Goal: Information Seeking & Learning: Check status

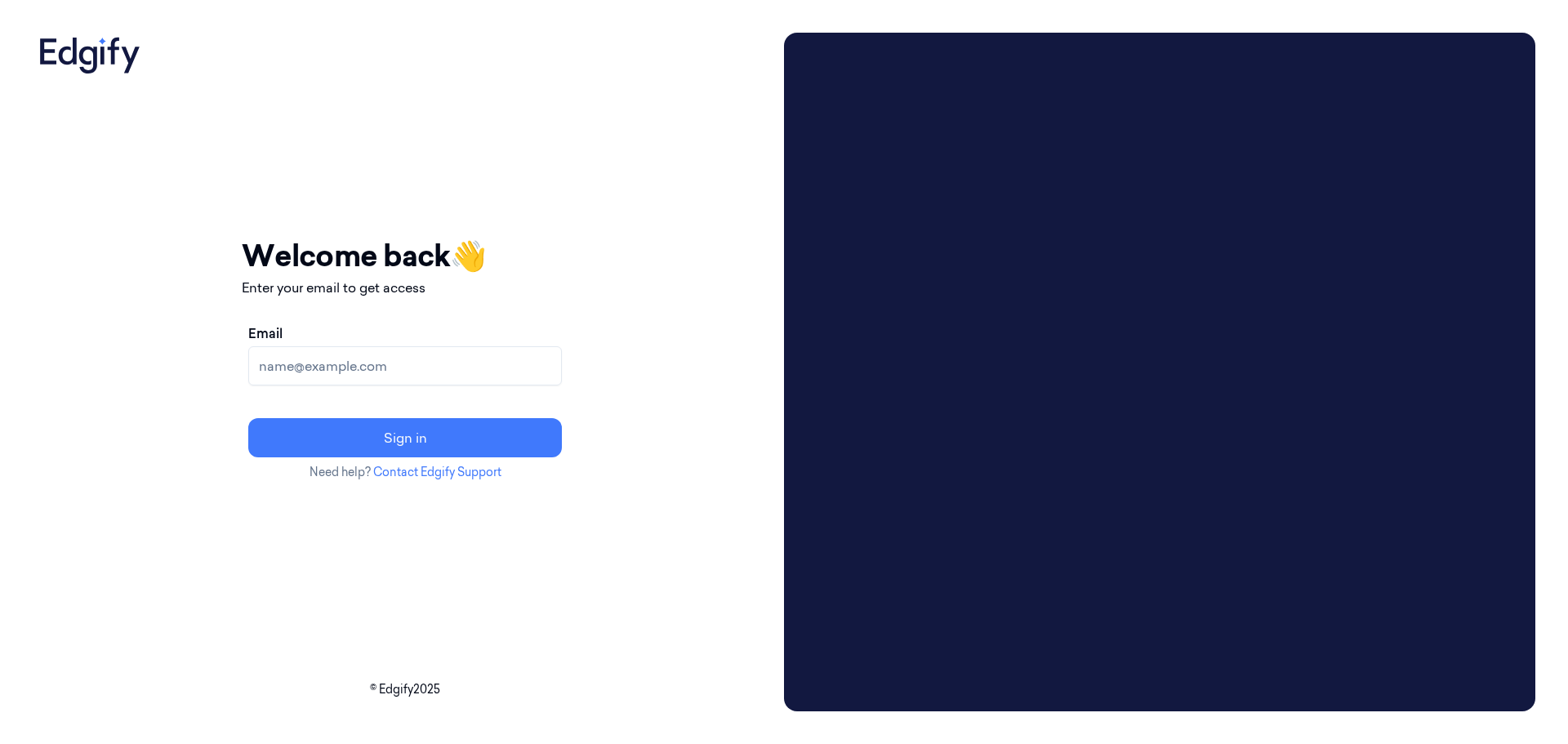
drag, startPoint x: 378, startPoint y: 369, endPoint x: 395, endPoint y: 369, distance: 17.0
click at [378, 369] on input "Email" at bounding box center [405, 365] width 314 height 39
type input "[EMAIL_ADDRESS][DOMAIN_NAME]"
drag, startPoint x: 496, startPoint y: 438, endPoint x: 618, endPoint y: 493, distance: 133.8
click at [496, 439] on button "Sign in" at bounding box center [405, 437] width 314 height 39
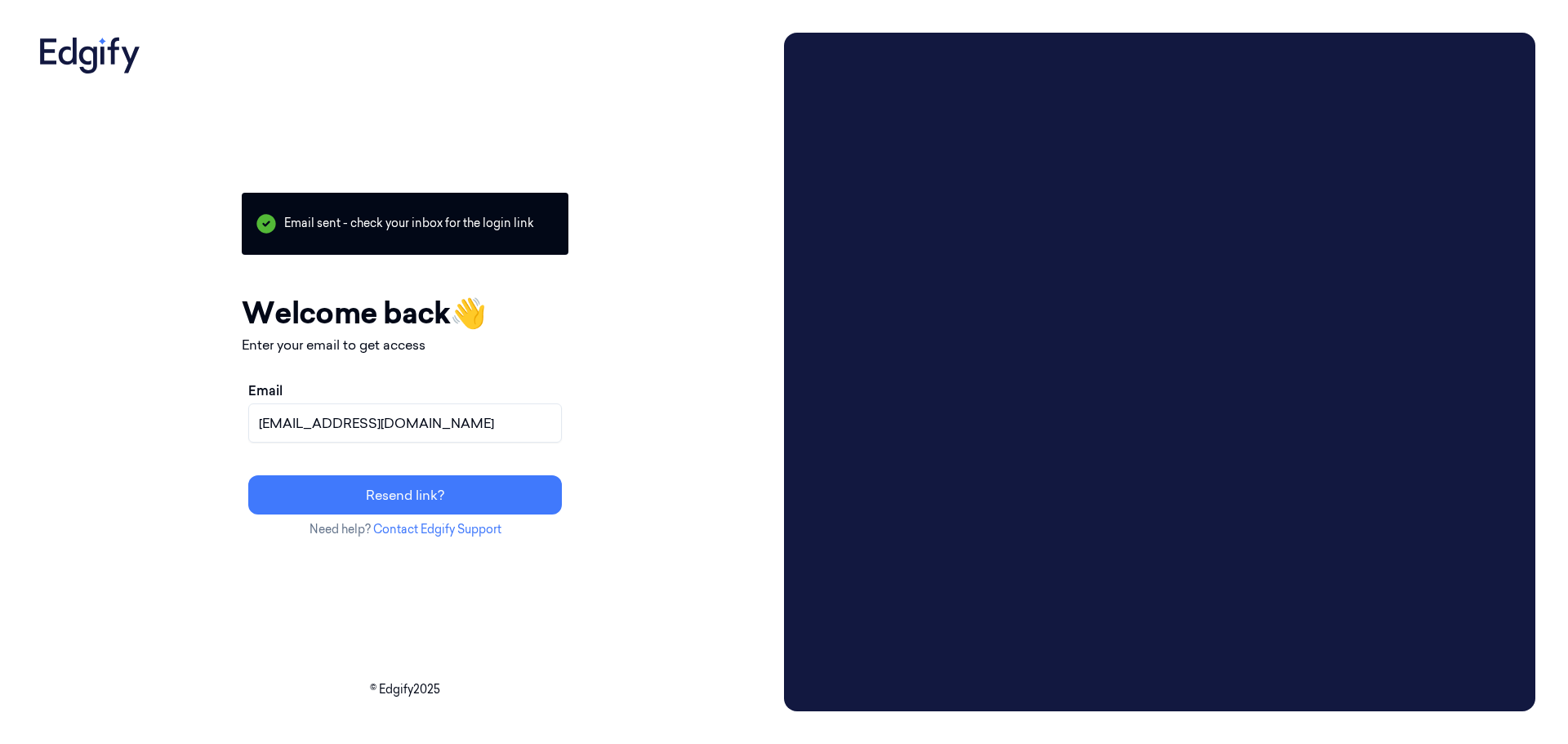
click at [762, 463] on div "Your session expired - please log in again Email sent - check your inbox for th…" at bounding box center [405, 372] width 745 height 679
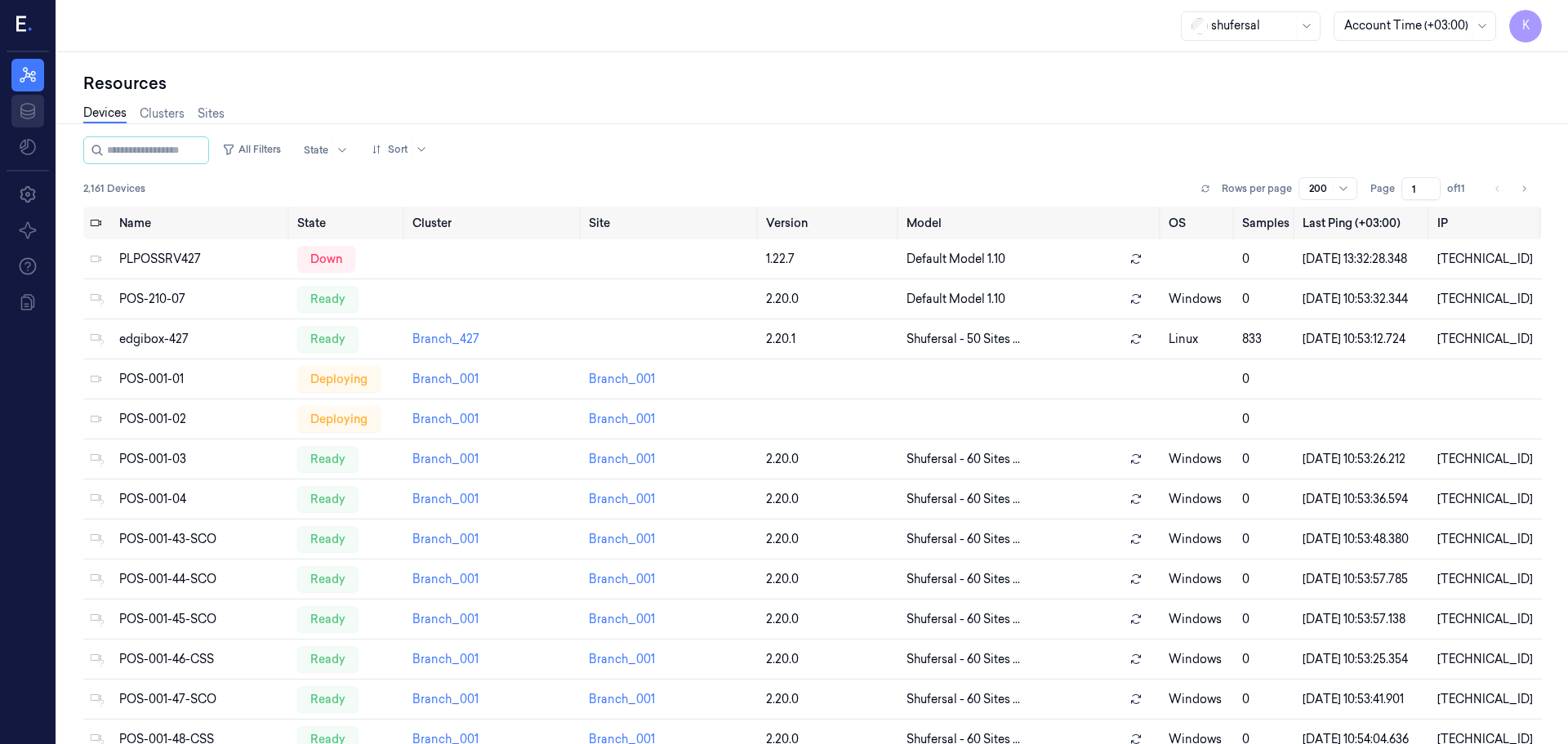
click at [28, 106] on icon at bounding box center [28, 112] width 20 height 20
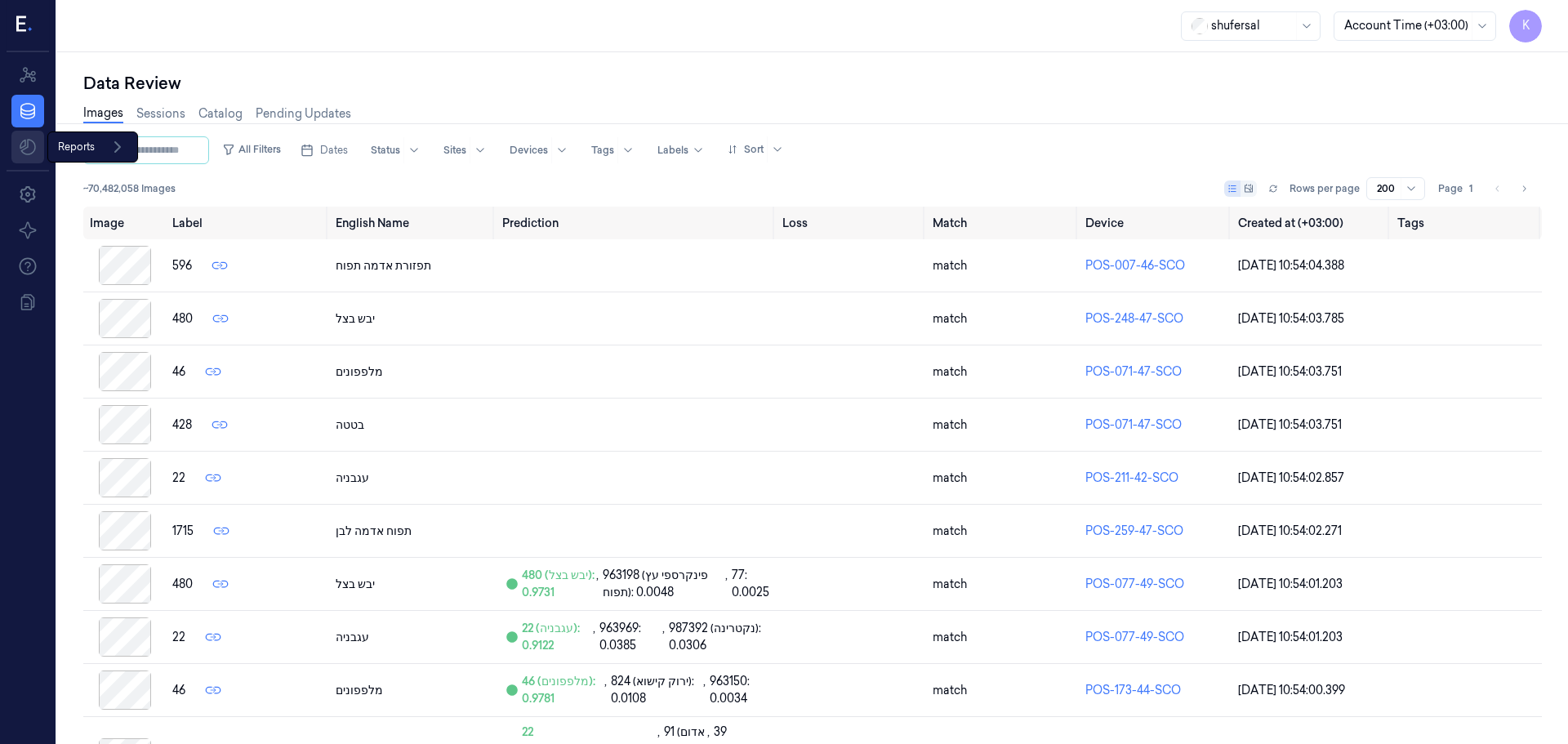
click at [30, 139] on html "K Resources Data Reports Reports Settings About Support Documentation shufersal…" at bounding box center [784, 372] width 1568 height 744
click at [29, 146] on html "K Resources Data Settings About Support Documentation shufersal Account Time (+…" at bounding box center [784, 372] width 1568 height 744
drag, startPoint x: 82, startPoint y: 183, endPoint x: 38, endPoint y: 391, distance: 212.6
click at [83, 181] on span "Default Report" at bounding box center [105, 183] width 80 height 17
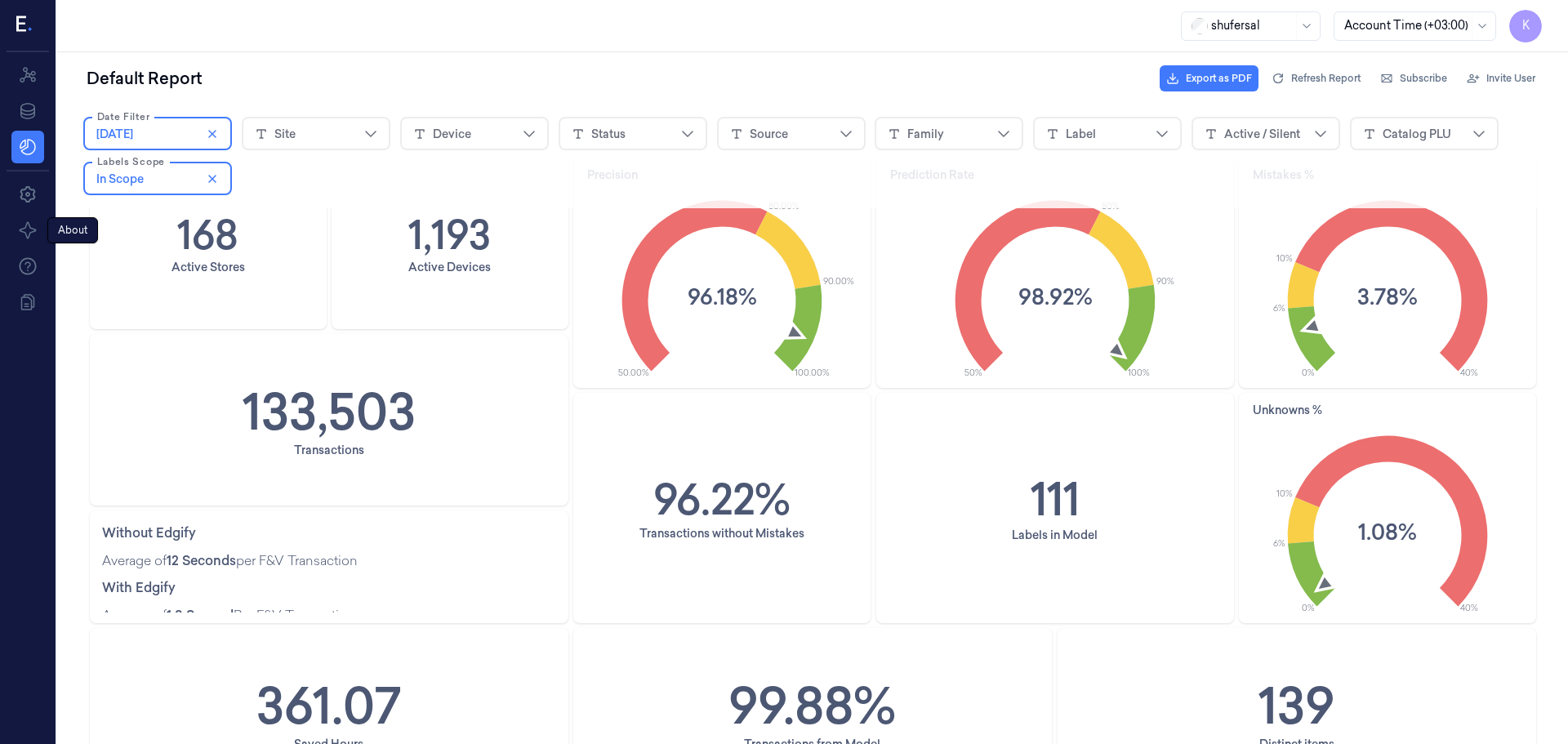
scroll to position [82, 0]
click at [1378, 527] on text "1.08%" at bounding box center [1388, 533] width 59 height 31
click at [351, 130] on div "Site" at bounding box center [316, 134] width 123 height 25
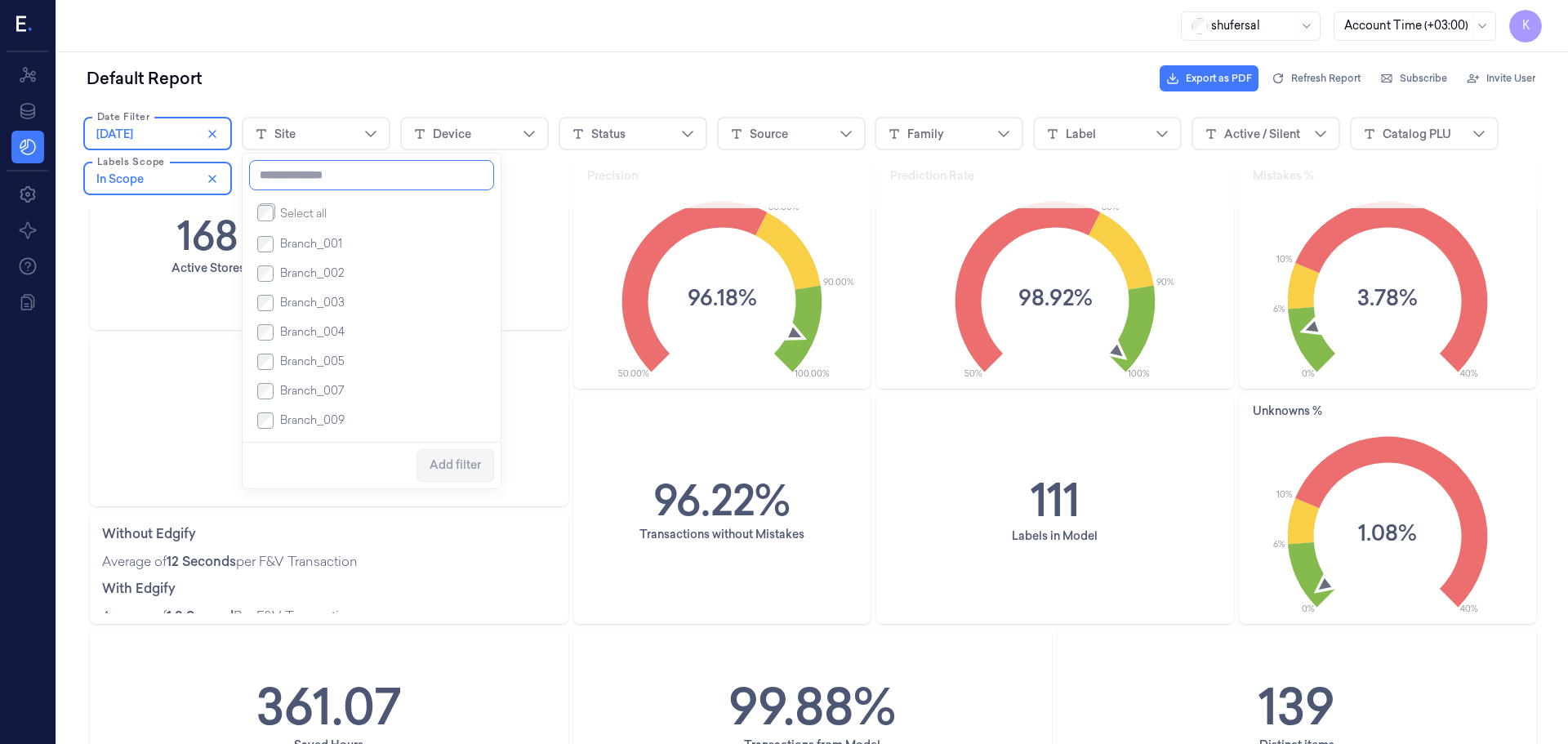
click at [381, 182] on input at bounding box center [372, 176] width 245 height 30
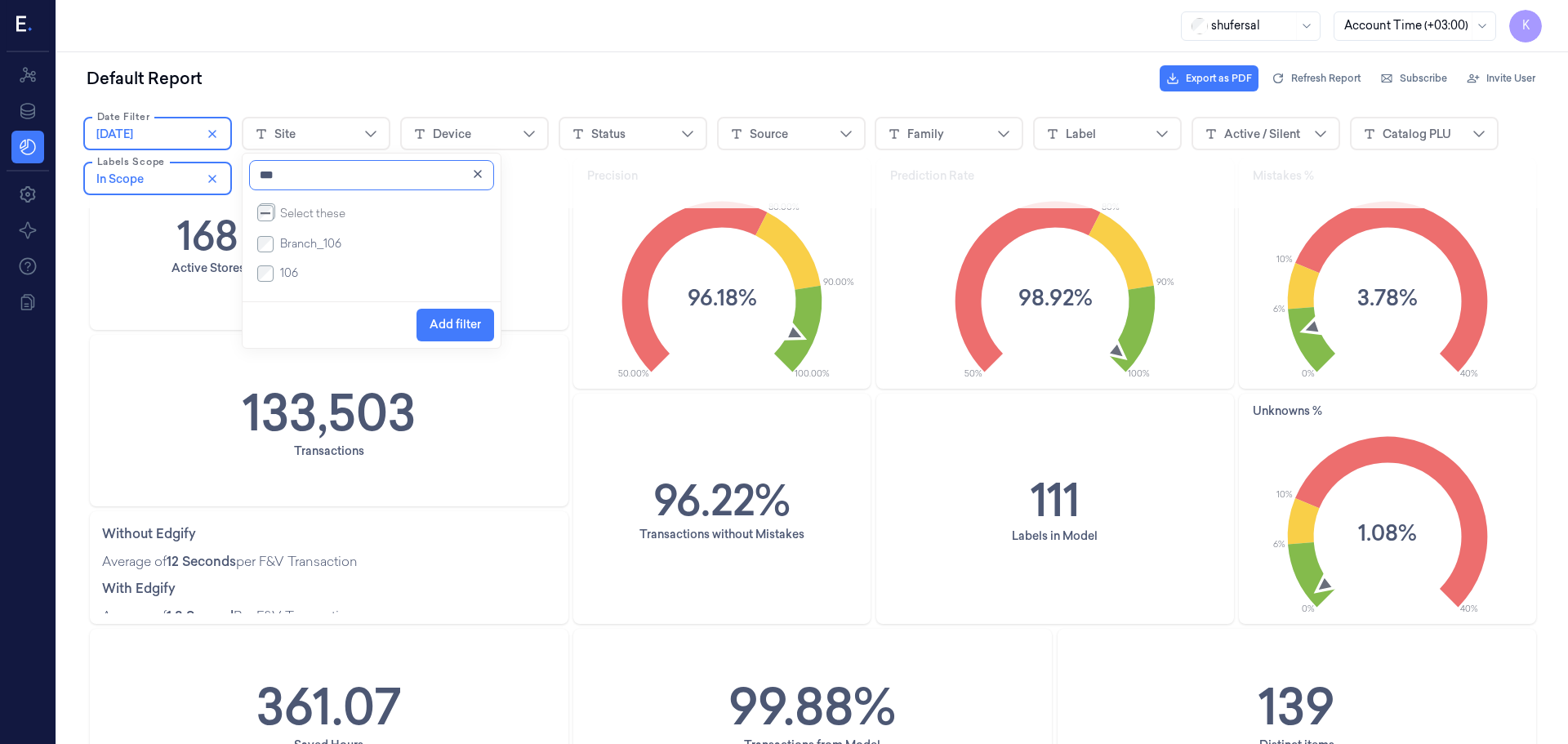
click at [310, 176] on input "***" at bounding box center [372, 176] width 245 height 30
type input "**"
click at [444, 328] on span "Add filter" at bounding box center [456, 324] width 52 height 13
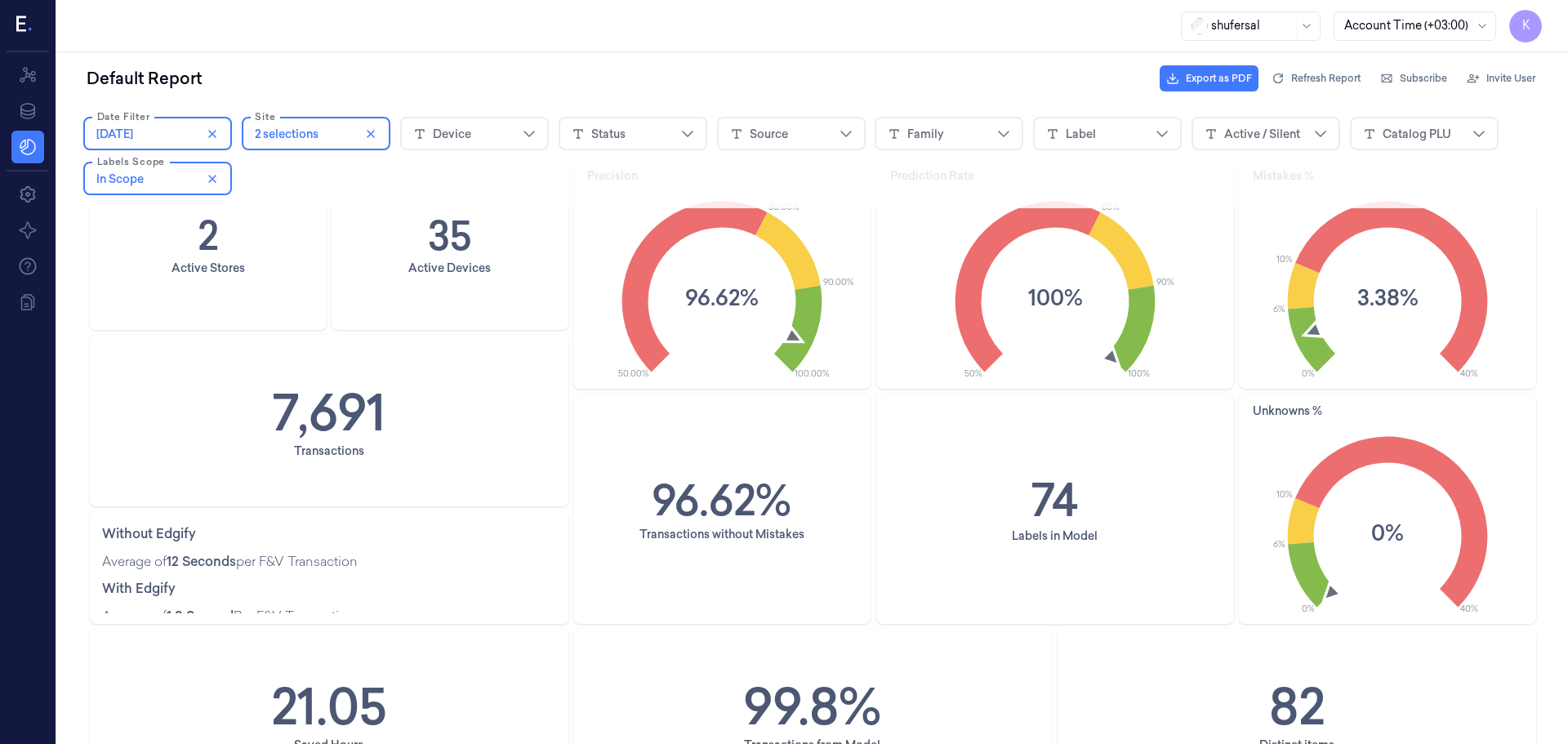
scroll to position [0, 0]
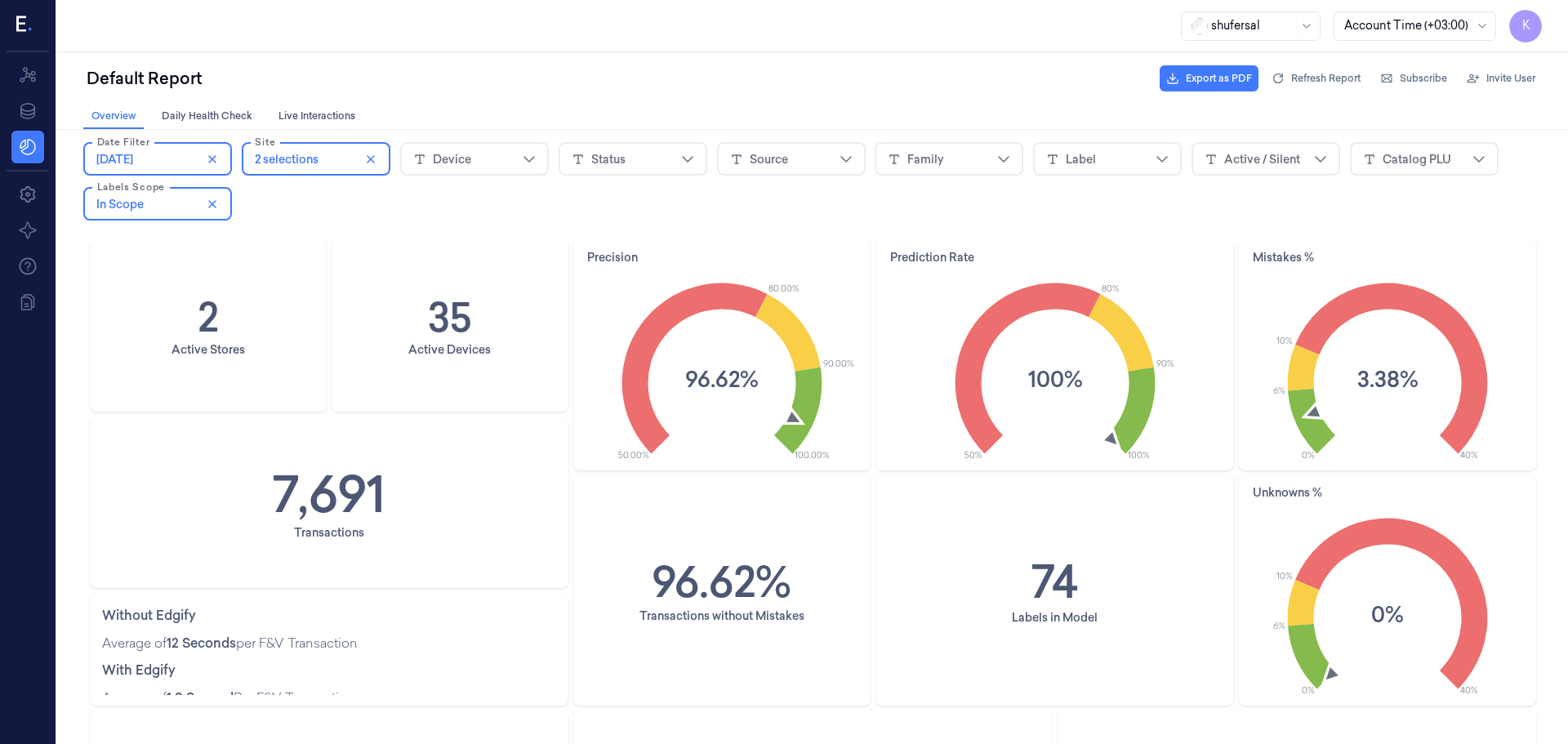
click at [1272, 289] on icon "0% 40% 10% 6% 3.38%" at bounding box center [1388, 367] width 296 height 189
click at [1345, 354] on icon "0% 40% 10% 6% 3.38%" at bounding box center [1388, 367] width 296 height 189
click at [1323, 323] on icon at bounding box center [1391, 368] width 192 height 171
click at [1322, 315] on icon at bounding box center [1391, 368] width 192 height 171
click at [1295, 365] on icon at bounding box center [1303, 368] width 32 height 46
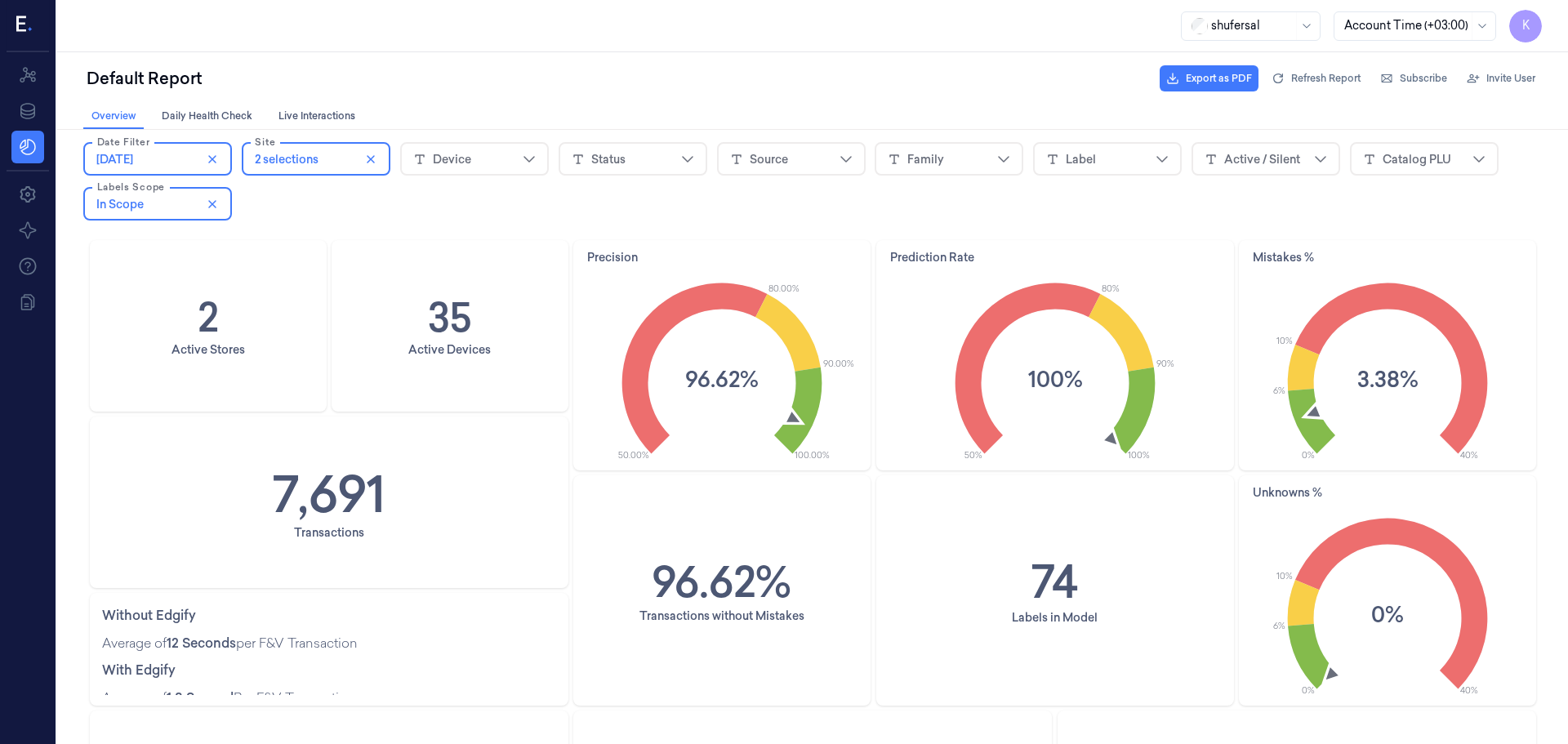
click at [1300, 426] on icon at bounding box center [1312, 421] width 48 height 65
click at [1363, 364] on text "3.38%" at bounding box center [1387, 379] width 61 height 31
click at [1351, 307] on icon at bounding box center [1391, 368] width 192 height 171
click at [1299, 366] on icon at bounding box center [1303, 368] width 32 height 46
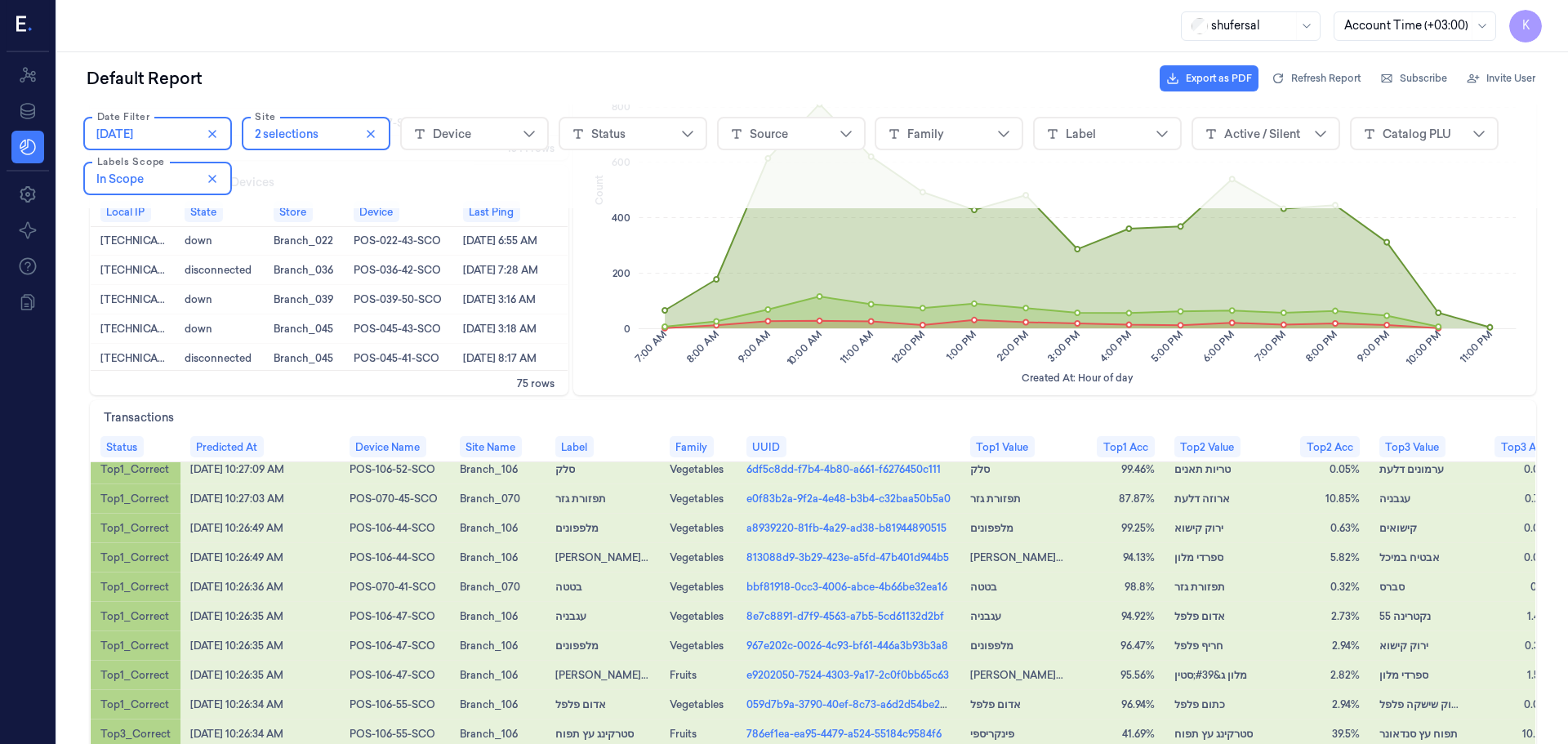
scroll to position [2615, 0]
